Goal: Find specific page/section: Find specific page/section

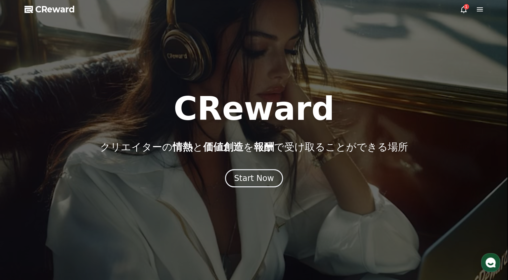
click at [258, 156] on div "CReward クリエイターの 情熱 と 価値創造 を 報酬 で受け取ることができる場所 Start Now" at bounding box center [254, 140] width 508 height 95
click at [255, 145] on span "報酬" at bounding box center [264, 147] width 20 height 12
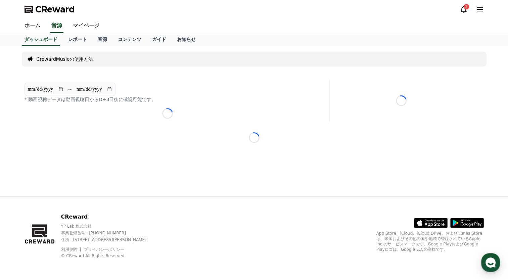
click at [250, 179] on div "**********" at bounding box center [254, 121] width 470 height 150
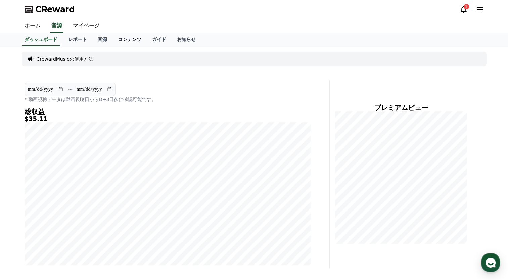
click at [113, 43] on link "コンテンツ" at bounding box center [130, 39] width 34 height 13
